Goal: Transaction & Acquisition: Purchase product/service

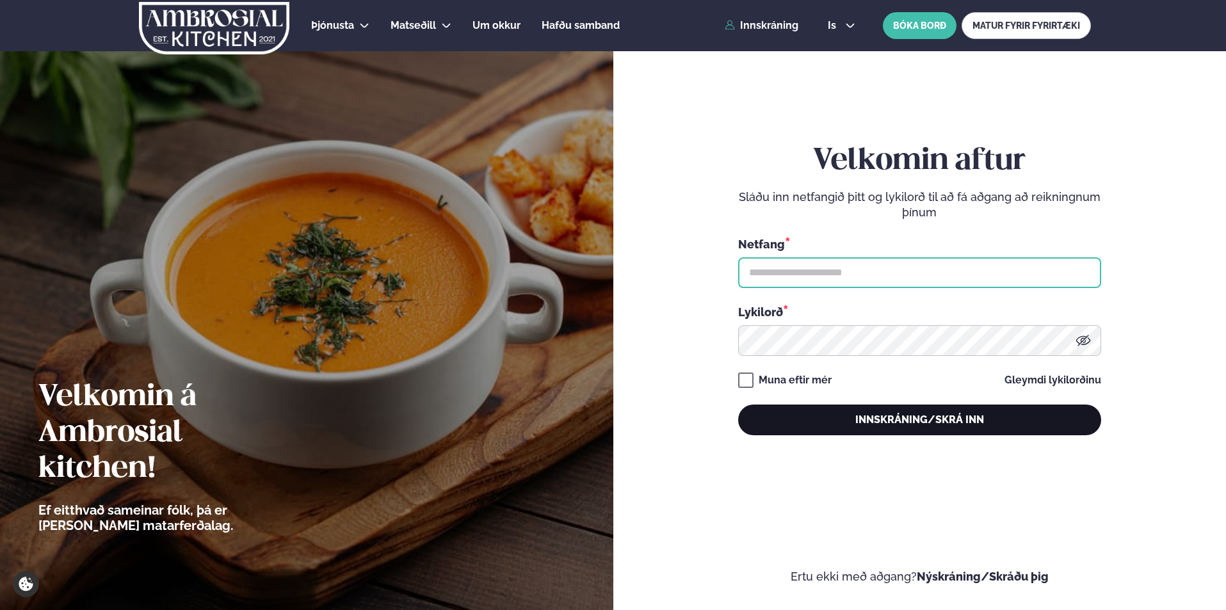
type input "**********"
click at [869, 413] on button "Innskráning/Skrá inn" at bounding box center [919, 420] width 363 height 31
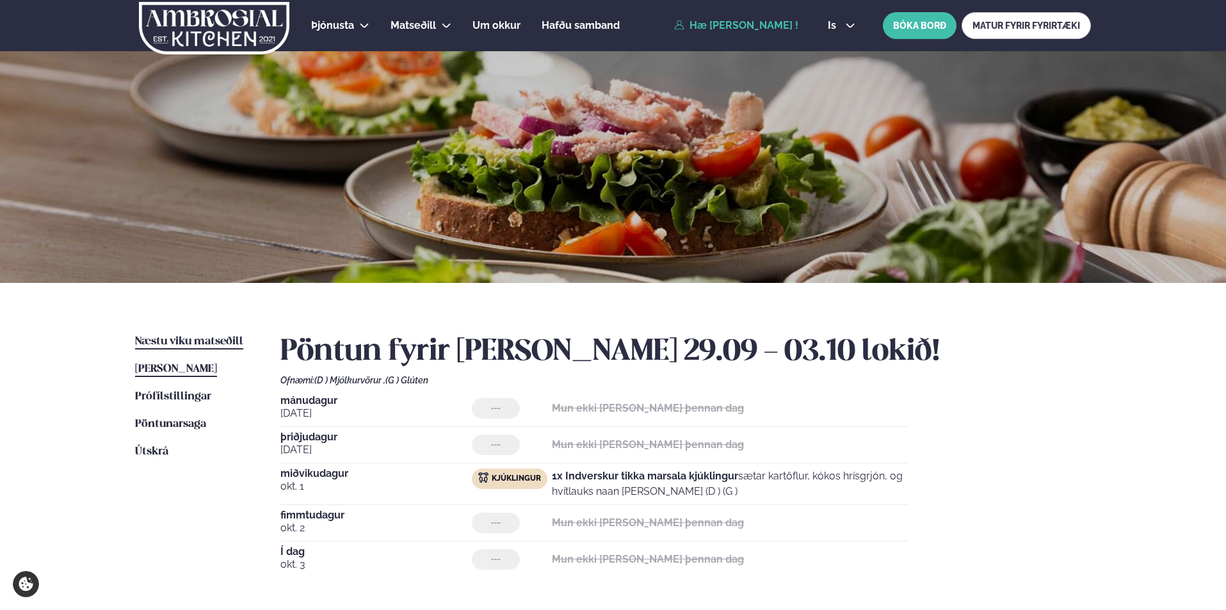
click at [195, 340] on span "Næstu viku matseðill" at bounding box center [189, 341] width 108 height 11
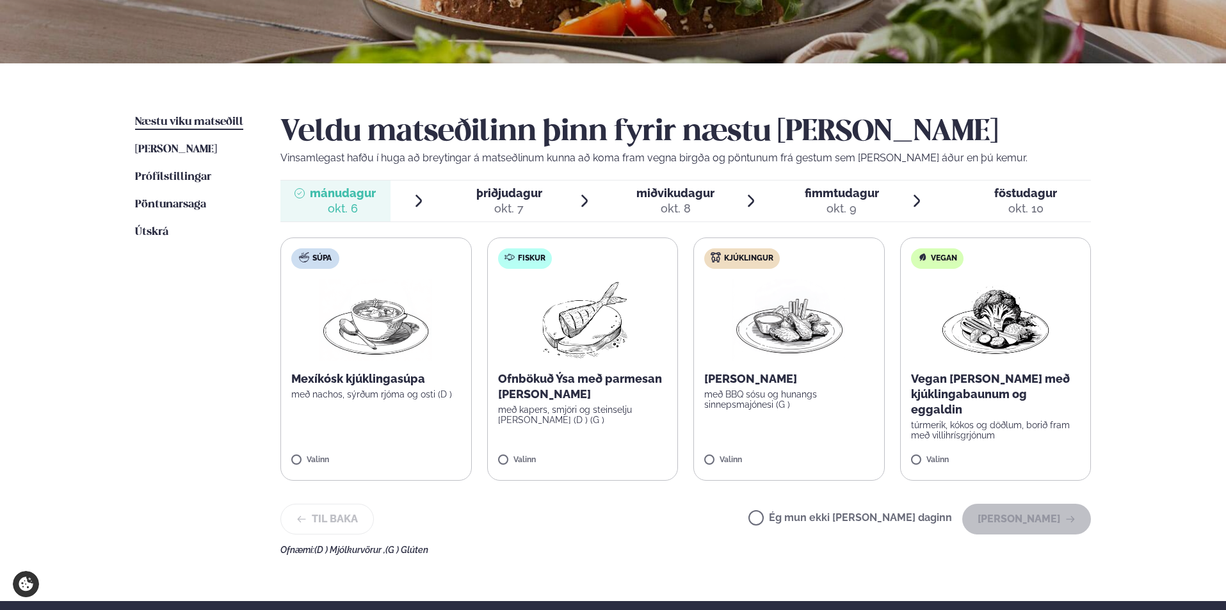
scroll to position [238, 0]
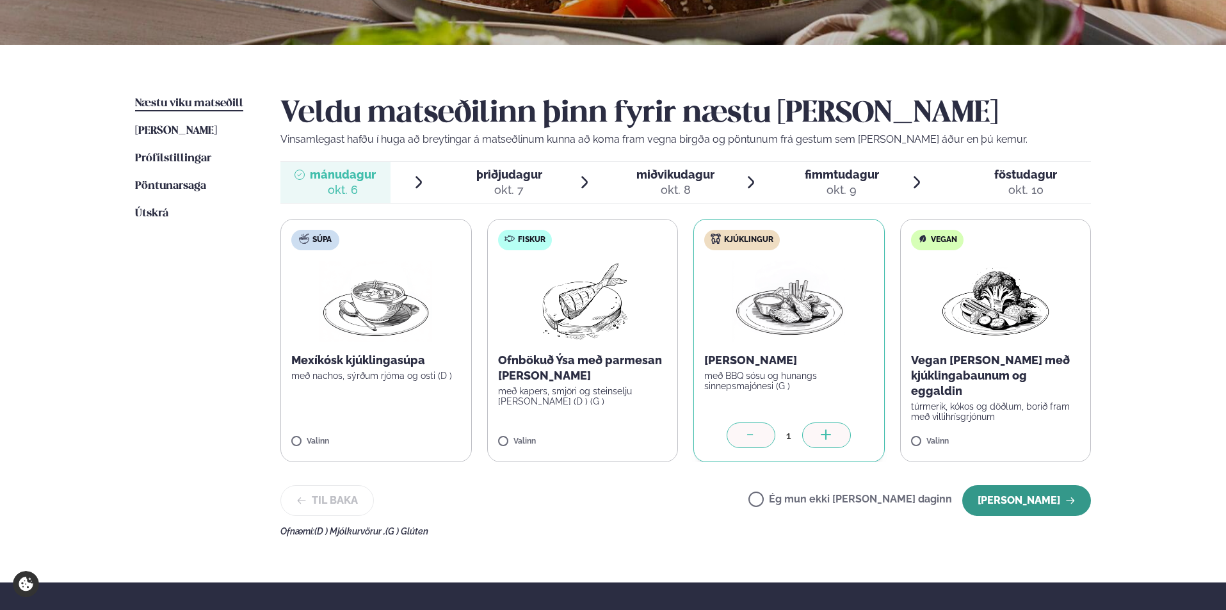
click at [1026, 497] on button "[PERSON_NAME]" at bounding box center [1026, 500] width 129 height 31
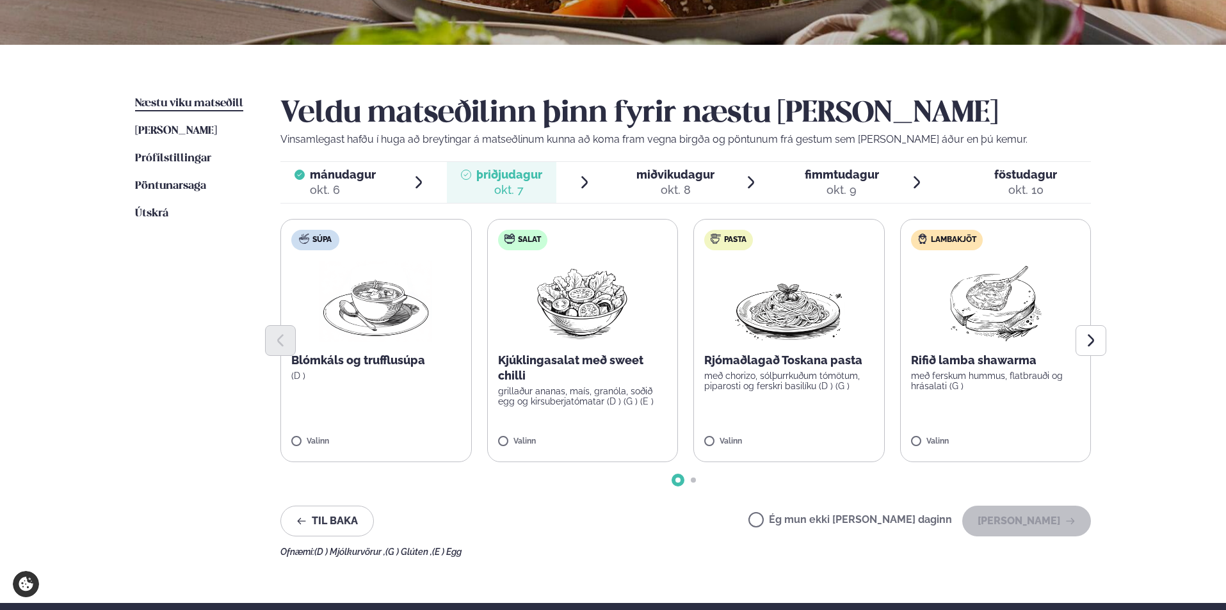
click at [801, 525] on label "Ég mun ekki [PERSON_NAME] daginn" at bounding box center [850, 521] width 204 height 13
click at [975, 517] on button "[PERSON_NAME]" at bounding box center [1026, 521] width 129 height 31
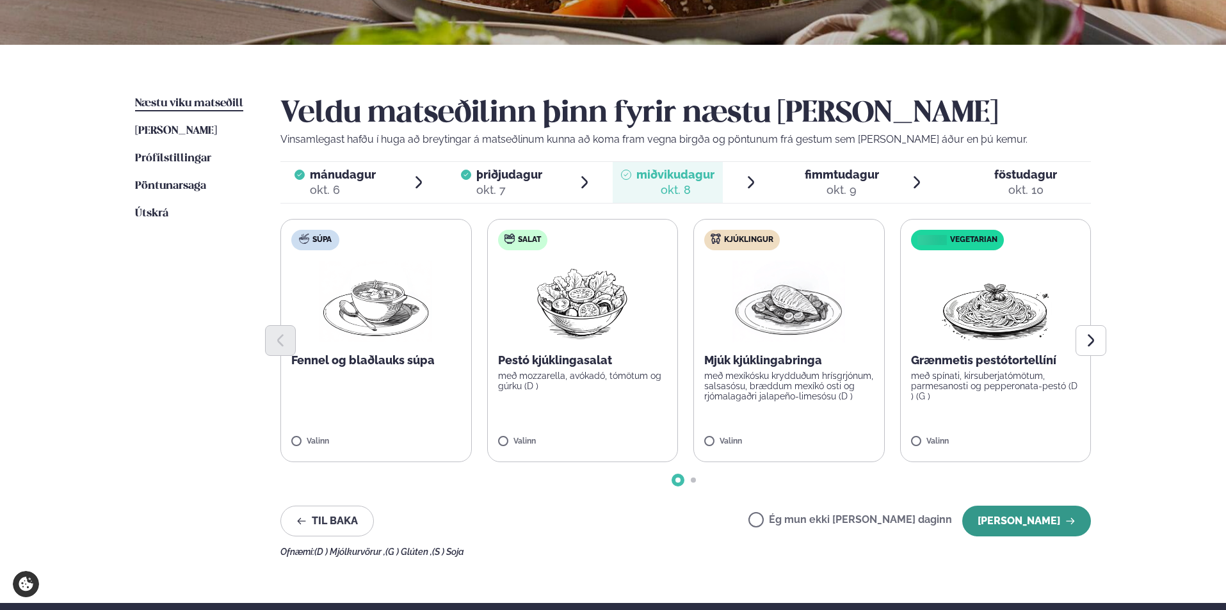
click at [1004, 518] on button "[PERSON_NAME]" at bounding box center [1026, 521] width 129 height 31
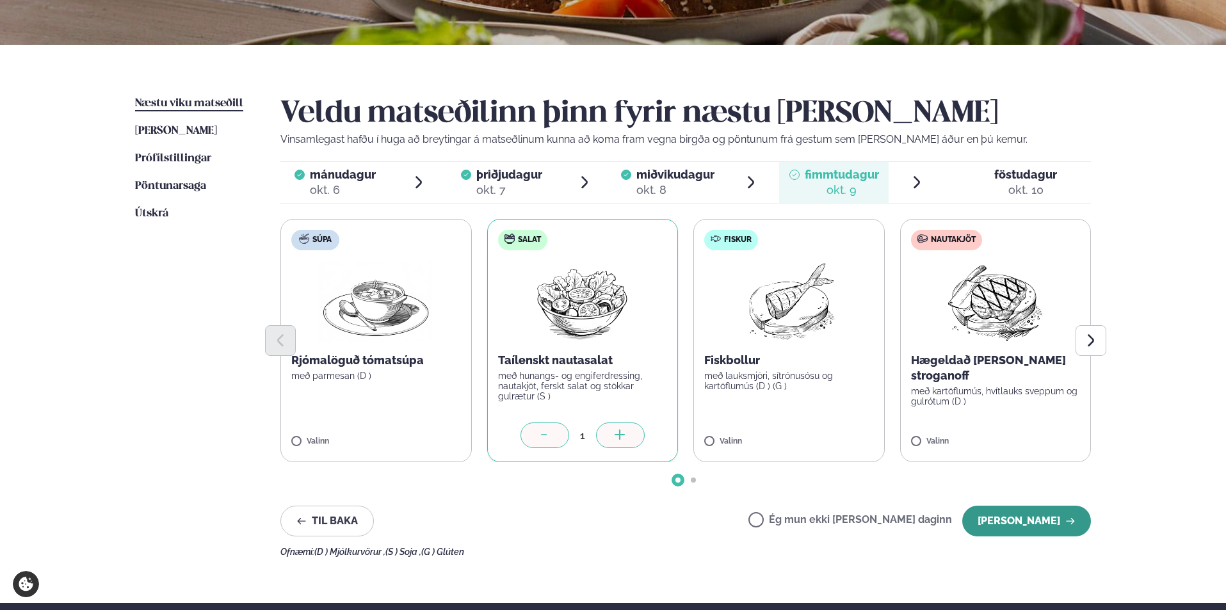
click at [994, 521] on button "[PERSON_NAME]" at bounding box center [1026, 521] width 129 height 31
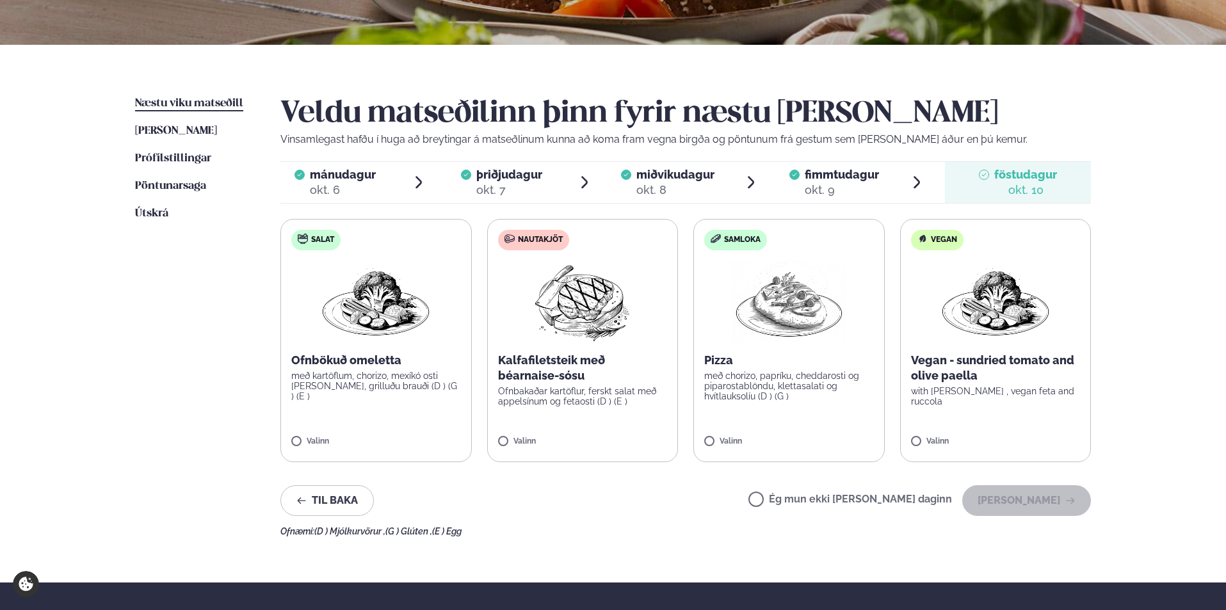
click at [521, 437] on label "Nautakjöt Kalfafiletsteik með béarnaise-sósu Ofnbakaðar kartöflur, ferskt salat…" at bounding box center [582, 340] width 191 height 243
click at [1007, 497] on button "[PERSON_NAME]" at bounding box center [1026, 500] width 129 height 31
